Goal: Information Seeking & Learning: Learn about a topic

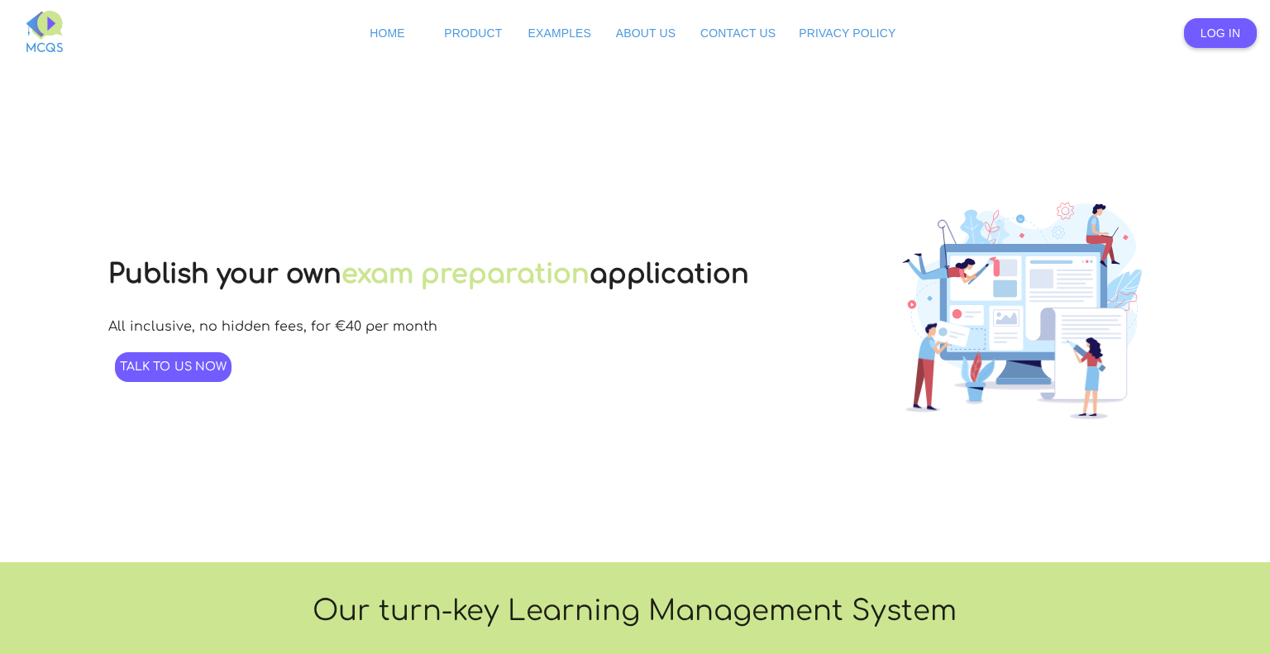
click at [625, 69] on div "Publish your own exam preparation application All inclusive, no hidden fees, fo…" at bounding box center [635, 314] width 1270 height 496
drag, startPoint x: 413, startPoint y: 221, endPoint x: 413, endPoint y: 179, distance: 41.3
click at [413, 179] on div "Publish your own exam preparation application All inclusive, no hidden fees, fo…" at bounding box center [635, 314] width 1270 height 496
click at [468, 26] on span "Product" at bounding box center [473, 32] width 58 height 13
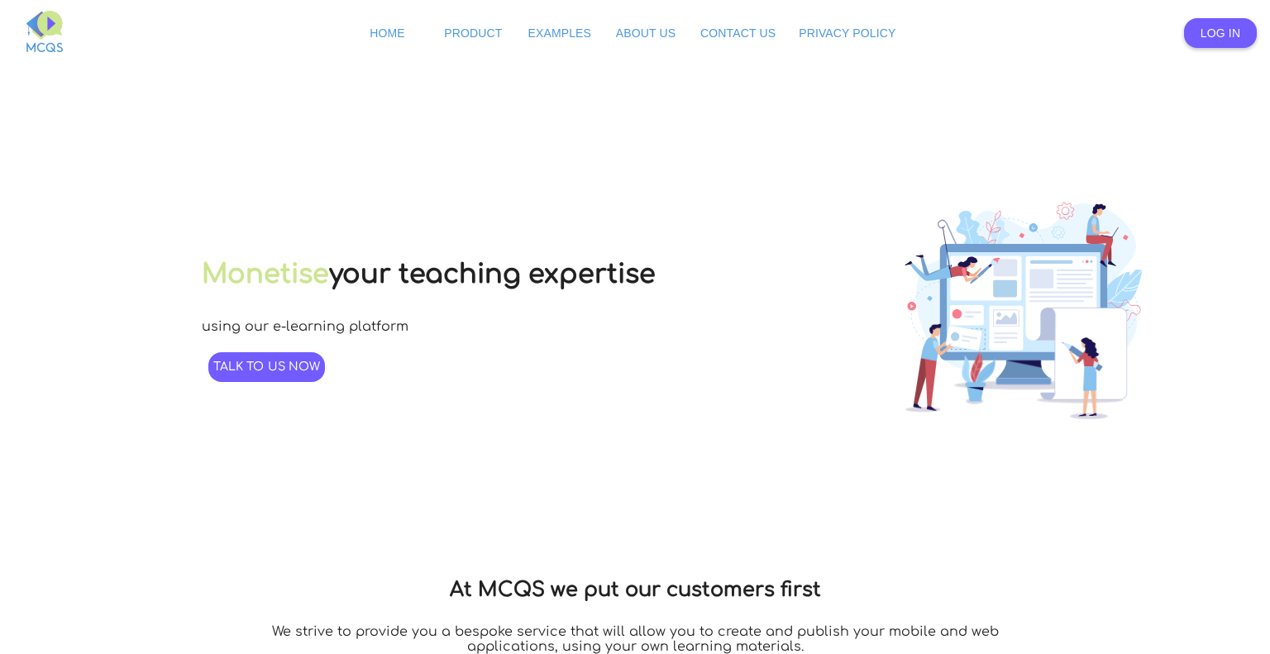
type input "38"
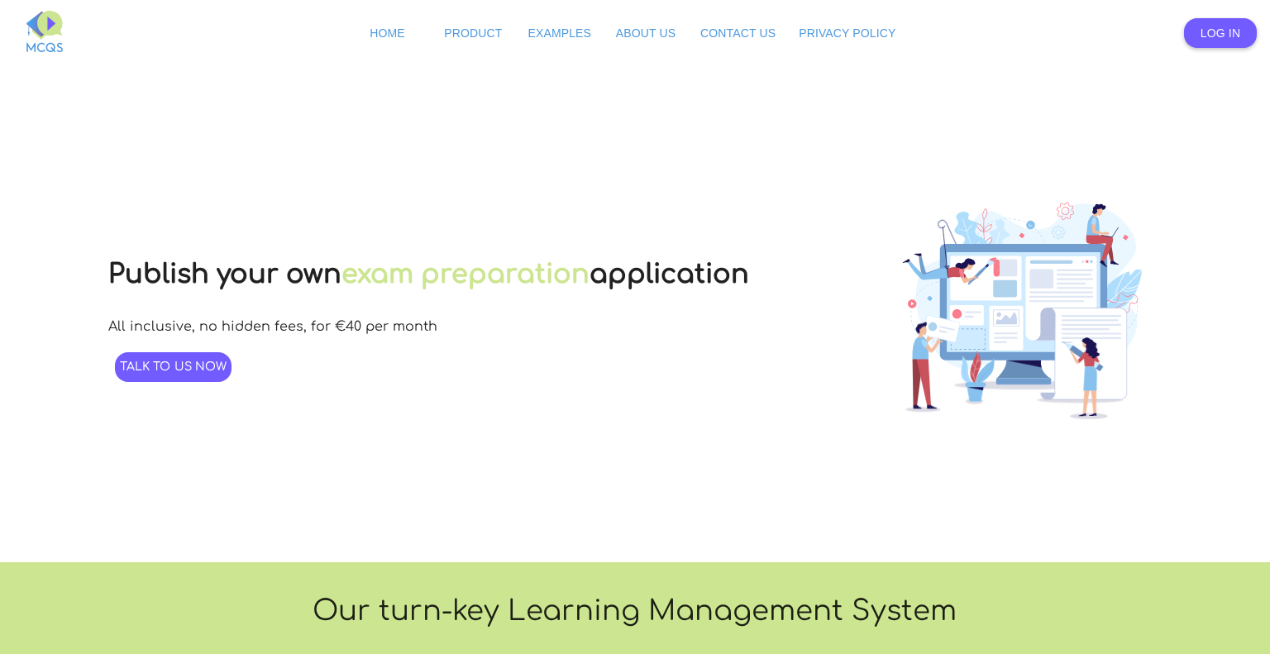
click at [899, 82] on div "Publish your own exam preparation application All inclusive, no hidden fees, fo…" at bounding box center [635, 314] width 1270 height 496
